Goal: Learn about a topic

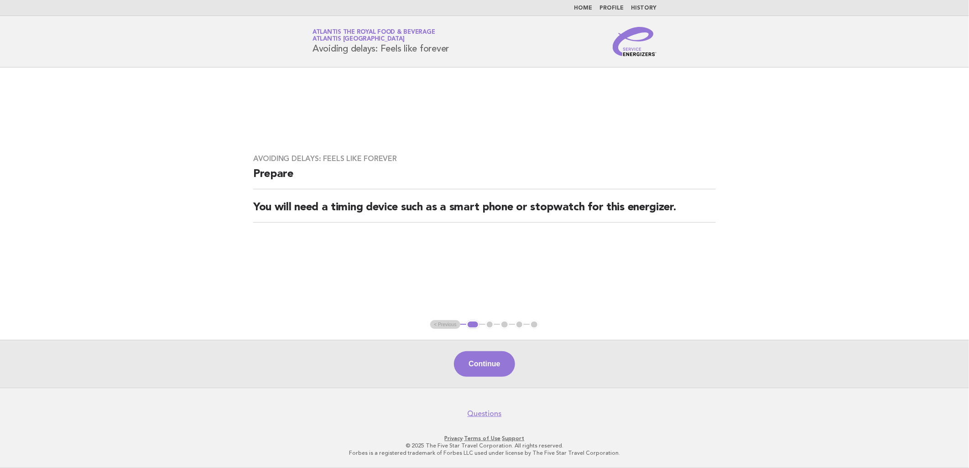
click at [640, 58] on header "Service Energizers Atlantis the Royal Food & Beverage Atlantis Dubai Avoiding d…" at bounding box center [484, 42] width 969 height 52
click at [642, 53] on img at bounding box center [635, 41] width 44 height 29
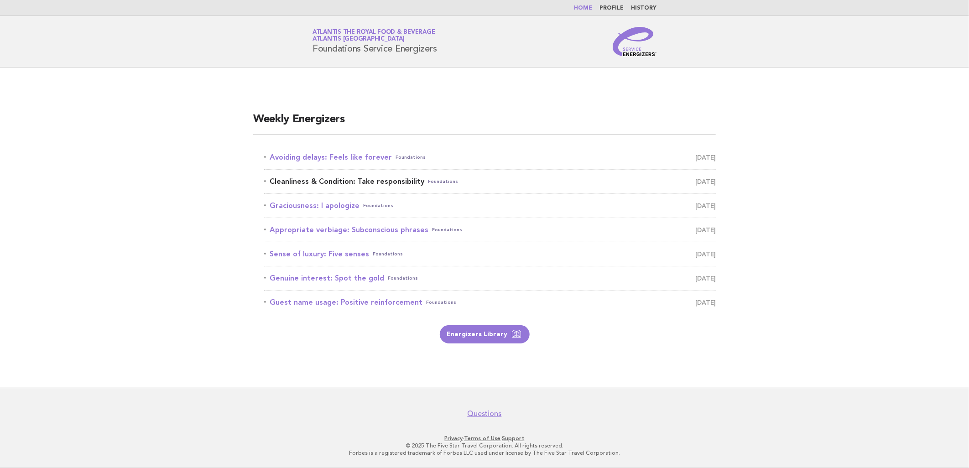
click at [343, 178] on link "Cleanliness & Condition: Take responsibility Foundations September 8" at bounding box center [490, 181] width 452 height 13
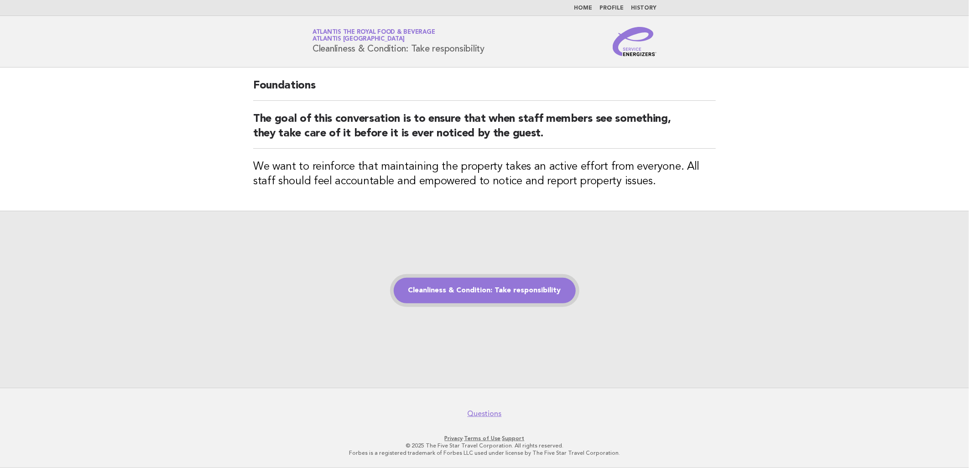
click at [480, 281] on link "Cleanliness & Condition: Take responsibility" at bounding box center [485, 291] width 182 height 26
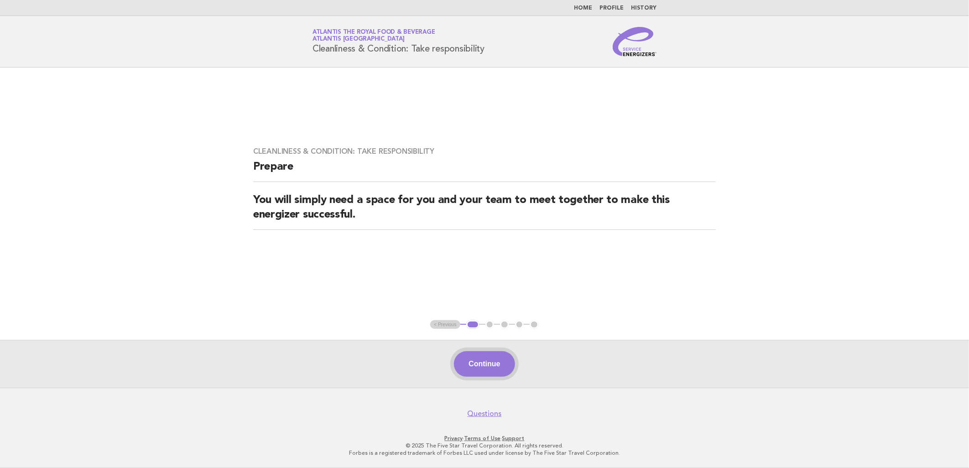
click at [485, 358] on button "Continue" at bounding box center [484, 364] width 61 height 26
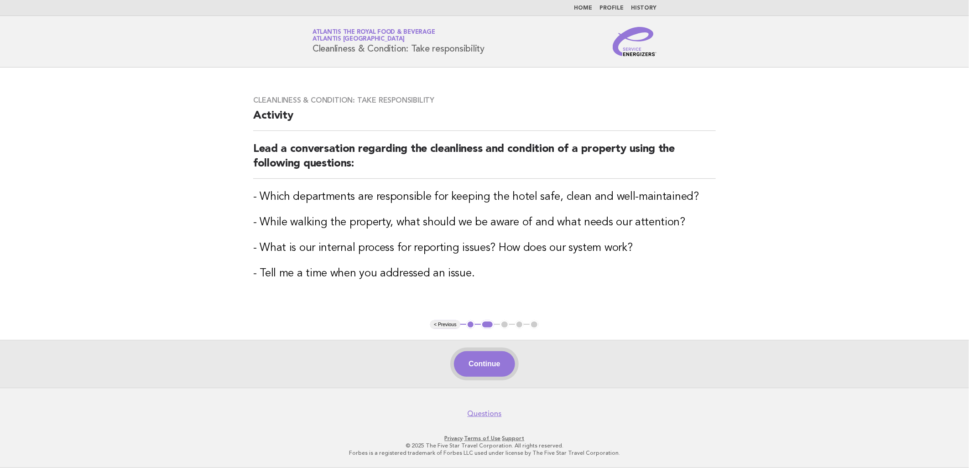
click at [477, 359] on button "Continue" at bounding box center [484, 364] width 61 height 26
